Goal: Task Accomplishment & Management: Manage account settings

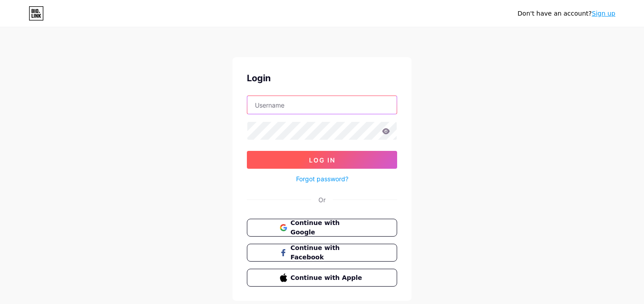
type input "[EMAIL_ADDRESS][DOMAIN_NAME]"
click at [289, 156] on button "Log In" at bounding box center [322, 160] width 150 height 18
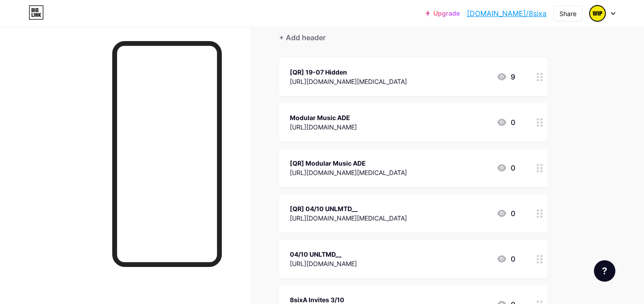
scroll to position [94, 0]
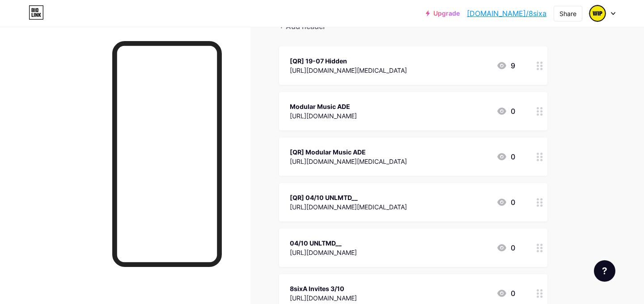
click at [375, 196] on div "[QR] 04/10 UNLMTD__" at bounding box center [348, 197] width 117 height 9
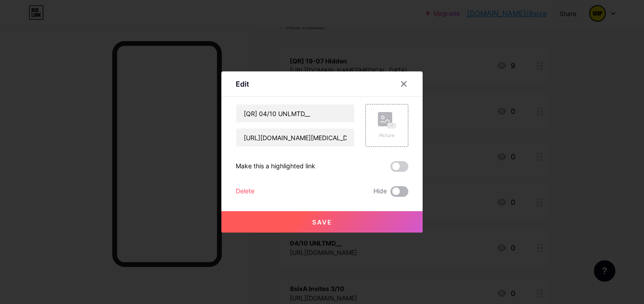
click at [394, 192] on span at bounding box center [399, 191] width 18 height 11
click at [390, 194] on input "checkbox" at bounding box center [390, 194] width 0 height 0
click at [594, 190] on div at bounding box center [322, 152] width 644 height 304
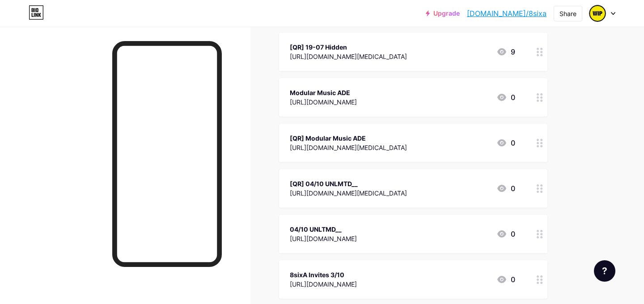
scroll to position [109, 0]
click at [426, 235] on div "04/10 UNLTMD__ [URL][DOMAIN_NAME] 0" at bounding box center [402, 233] width 225 height 21
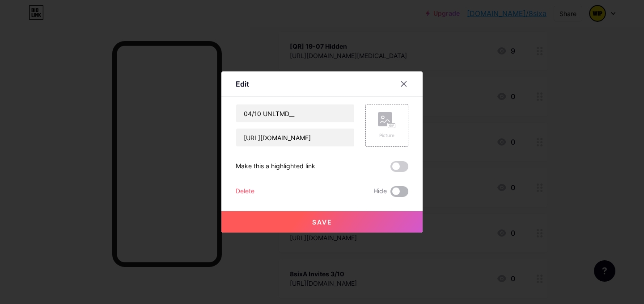
click at [397, 192] on span at bounding box center [399, 191] width 18 height 11
click at [390, 194] on input "checkbox" at bounding box center [390, 194] width 0 height 0
click at [613, 144] on div at bounding box center [322, 152] width 644 height 304
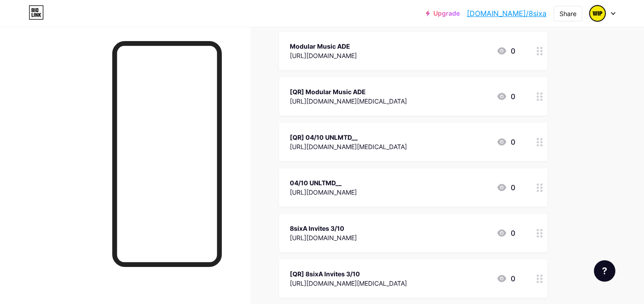
scroll to position [159, 0]
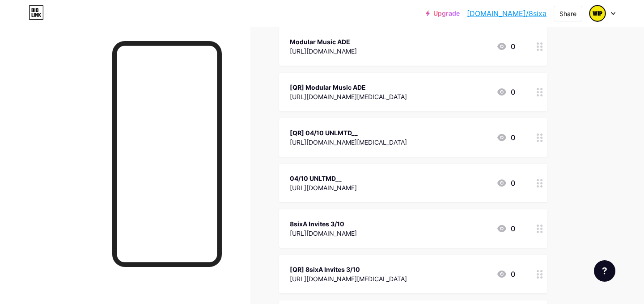
click at [357, 229] on div "[URL][DOMAIN_NAME]" at bounding box center [323, 233] width 67 height 9
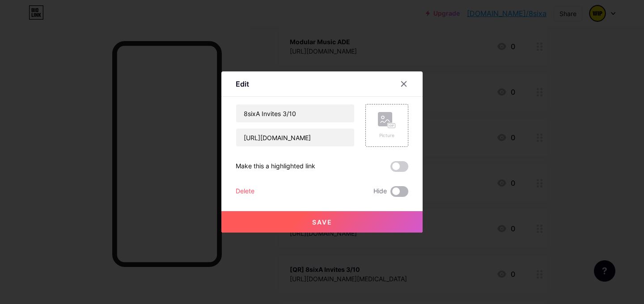
click at [397, 190] on span at bounding box center [399, 191] width 18 height 11
click at [390, 194] on input "checkbox" at bounding box center [390, 194] width 0 height 0
click at [470, 211] on div at bounding box center [322, 152] width 644 height 304
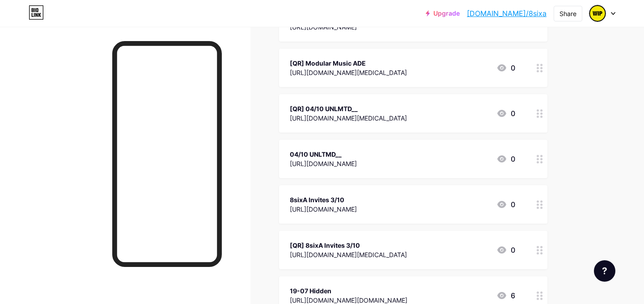
scroll to position [203, 0]
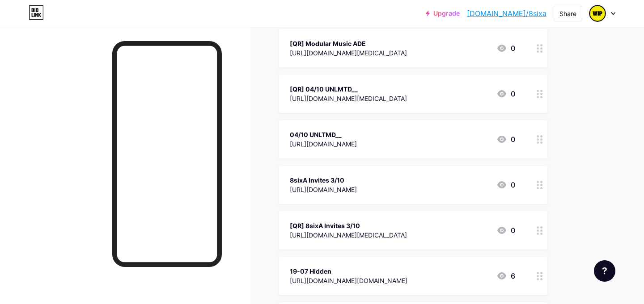
click at [416, 216] on div "[QR] 8sixA Invites 3/10 [URL][DOMAIN_NAME][MEDICAL_DATA] 0" at bounding box center [413, 230] width 268 height 38
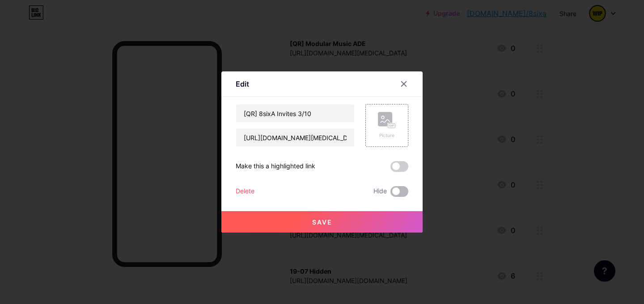
click at [398, 189] on span at bounding box center [399, 191] width 18 height 11
click at [390, 194] on input "checkbox" at bounding box center [390, 194] width 0 height 0
click at [593, 135] on div at bounding box center [322, 152] width 644 height 304
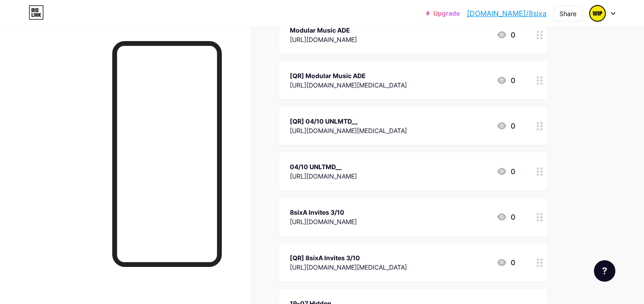
scroll to position [140, 0]
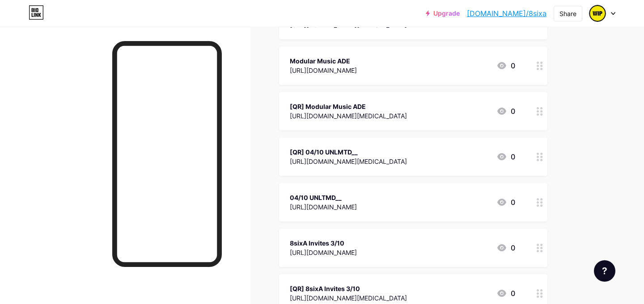
click at [339, 150] on div "[QR] 04/10 UNLMTD__" at bounding box center [348, 152] width 117 height 9
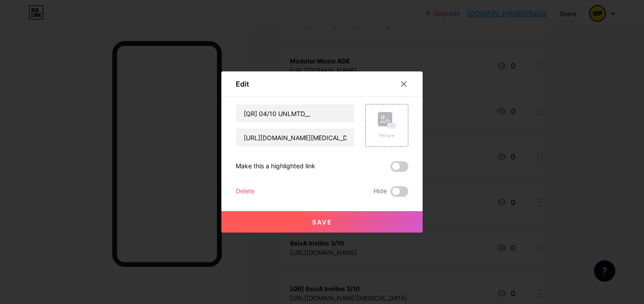
click at [251, 194] on div "Delete" at bounding box center [245, 191] width 19 height 11
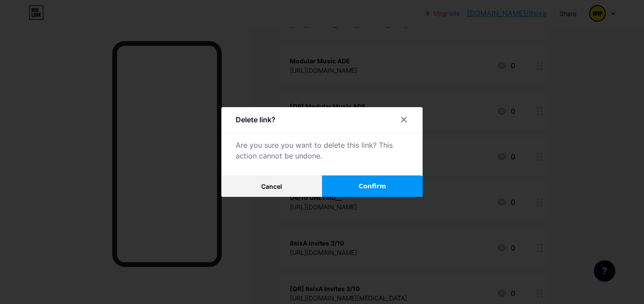
click at [371, 190] on span "Confirm" at bounding box center [373, 186] width 28 height 9
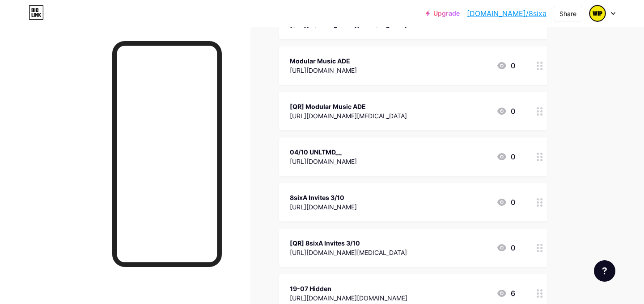
click at [323, 155] on div "04/10 UNLTMD__" at bounding box center [323, 152] width 67 height 9
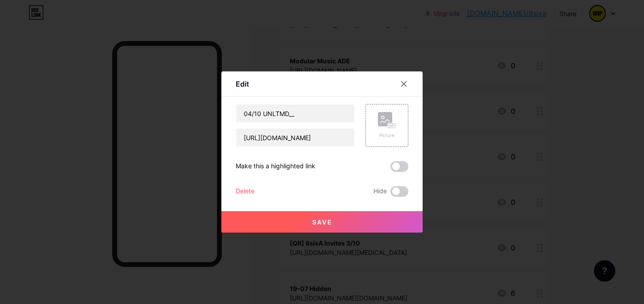
click at [241, 189] on div "Delete" at bounding box center [245, 191] width 19 height 11
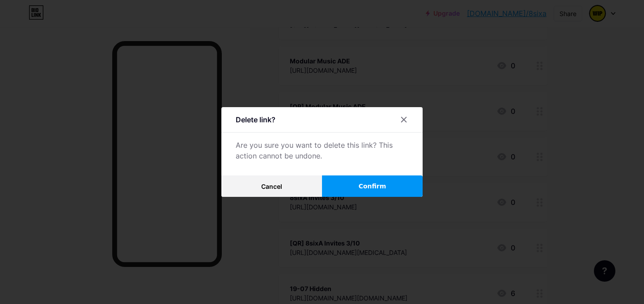
click at [340, 188] on button "Confirm" at bounding box center [372, 186] width 101 height 21
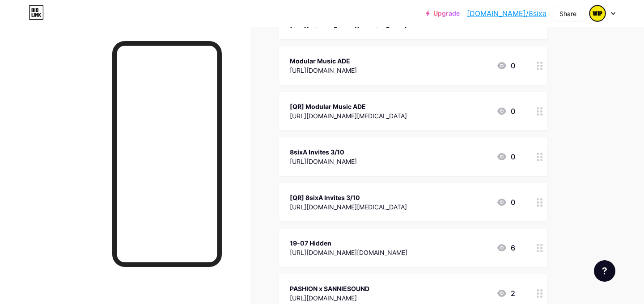
click at [325, 198] on div "[QR] 8sixA Invites 3/10" at bounding box center [348, 197] width 117 height 9
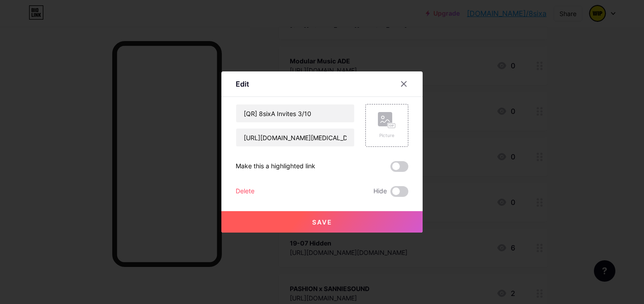
click at [240, 190] on div "Delete" at bounding box center [245, 191] width 19 height 11
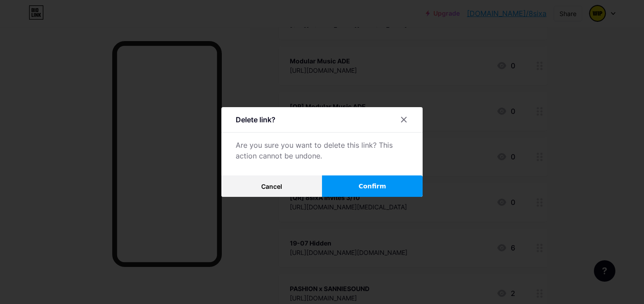
click at [353, 188] on button "Confirm" at bounding box center [372, 186] width 101 height 21
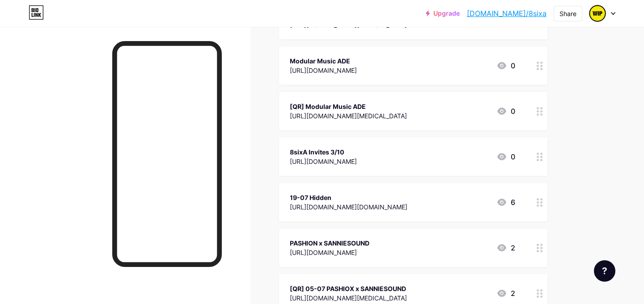
click at [324, 148] on div "8sixA Invites 3/10" at bounding box center [323, 152] width 67 height 9
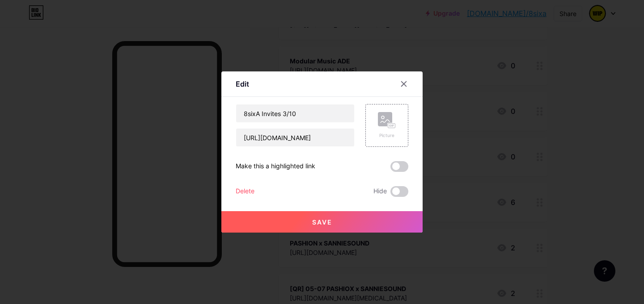
click at [241, 186] on div "Delete" at bounding box center [245, 191] width 19 height 11
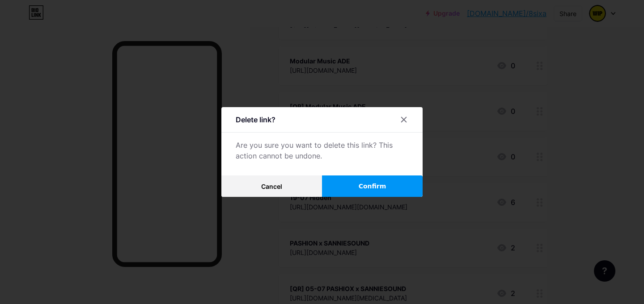
click at [334, 195] on button "Confirm" at bounding box center [372, 186] width 101 height 21
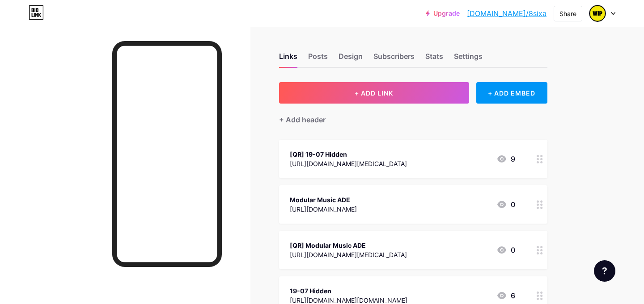
scroll to position [0, 0]
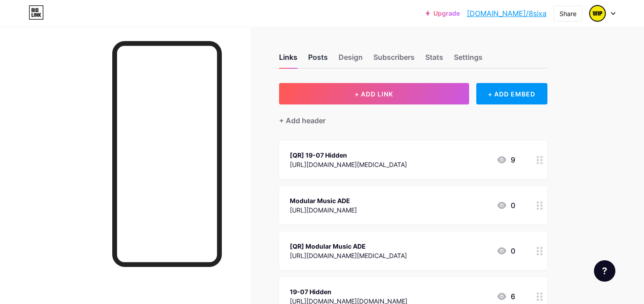
click at [321, 63] on div "Posts" at bounding box center [318, 60] width 20 height 16
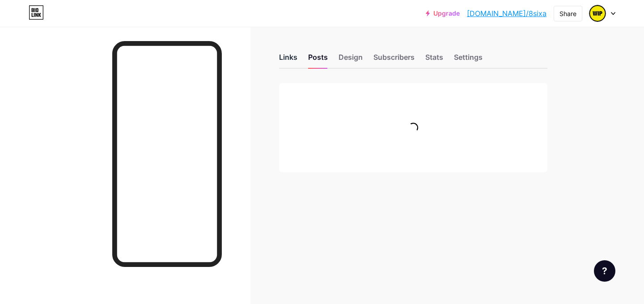
click at [293, 59] on div "Links" at bounding box center [288, 60] width 18 height 16
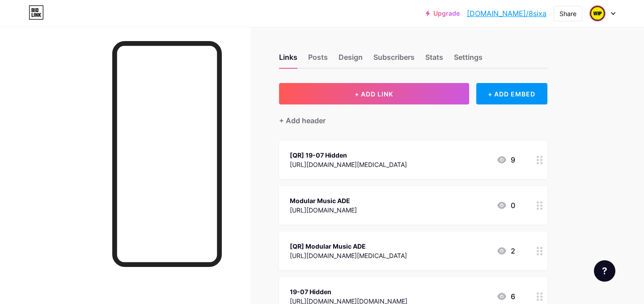
click at [592, 12] on img at bounding box center [597, 13] width 14 height 14
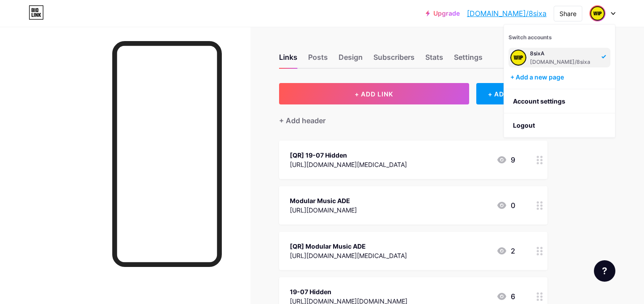
click at [592, 12] on img at bounding box center [597, 13] width 14 height 14
